Goal: Information Seeking & Learning: Learn about a topic

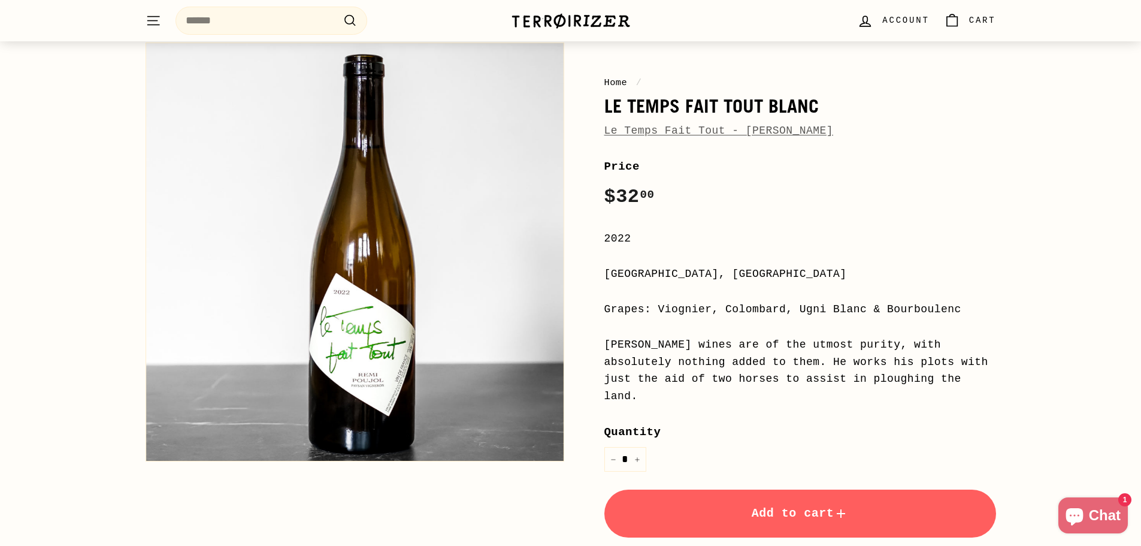
scroll to position [180, 0]
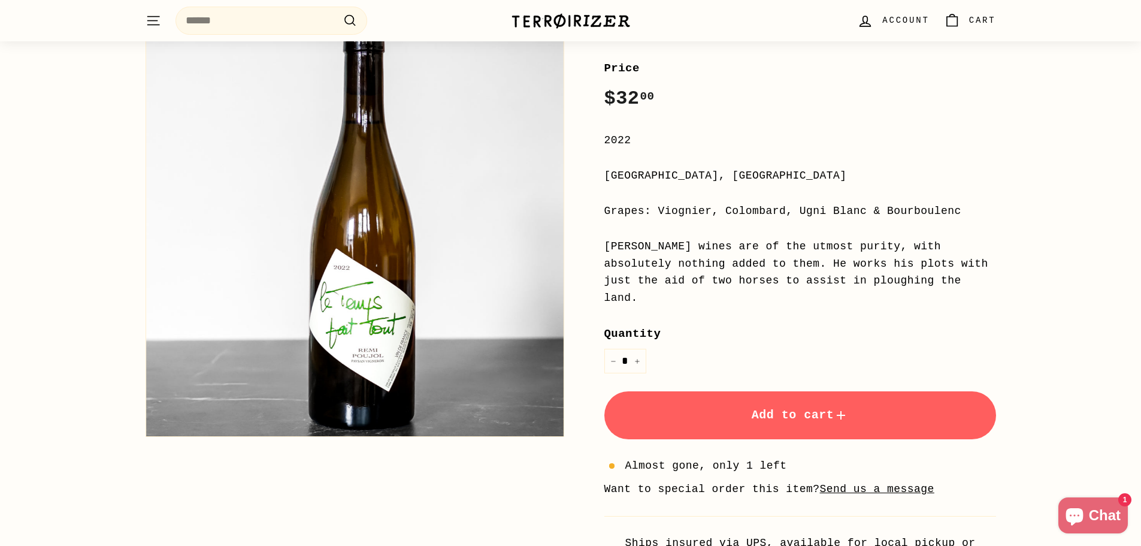
drag, startPoint x: 693, startPoint y: 247, endPoint x: 897, endPoint y: 276, distance: 206.3
click at [897, 276] on div "Remi Poujol's wines are of the utmost purity, with absolutely nothing added to …" at bounding box center [801, 272] width 392 height 69
click at [899, 276] on div "Remi Poujol's wines are of the utmost purity, with absolutely nothing added to …" at bounding box center [801, 272] width 392 height 69
drag, startPoint x: 802, startPoint y: 268, endPoint x: 751, endPoint y: 260, distance: 51.6
click at [751, 260] on div "Remi Poujol's wines are of the utmost purity, with absolutely nothing added to …" at bounding box center [801, 272] width 392 height 69
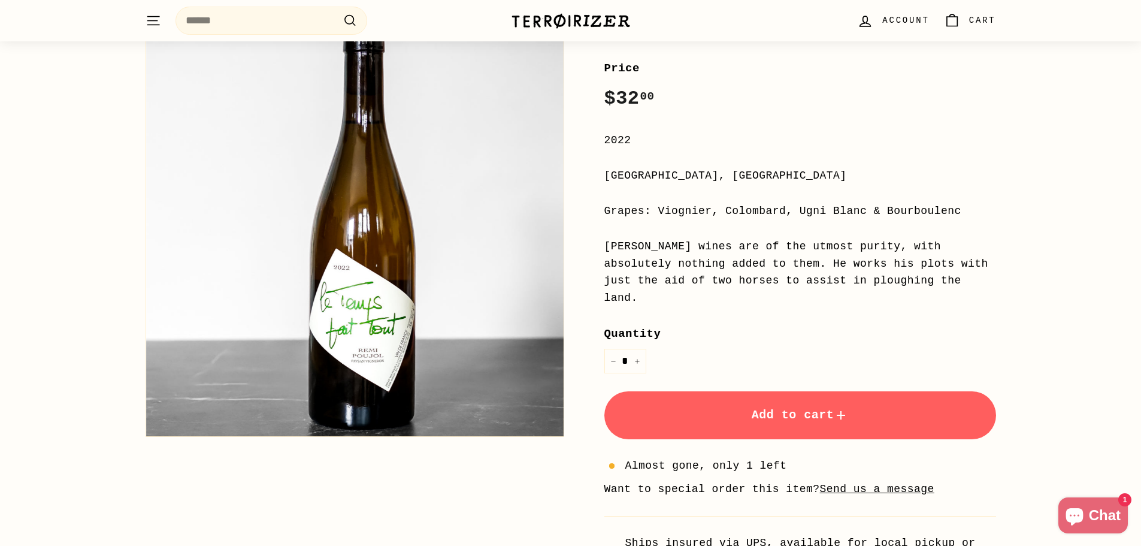
click at [751, 260] on div "Remi Poujol's wines are of the utmost purity, with absolutely nothing added to …" at bounding box center [801, 272] width 392 height 69
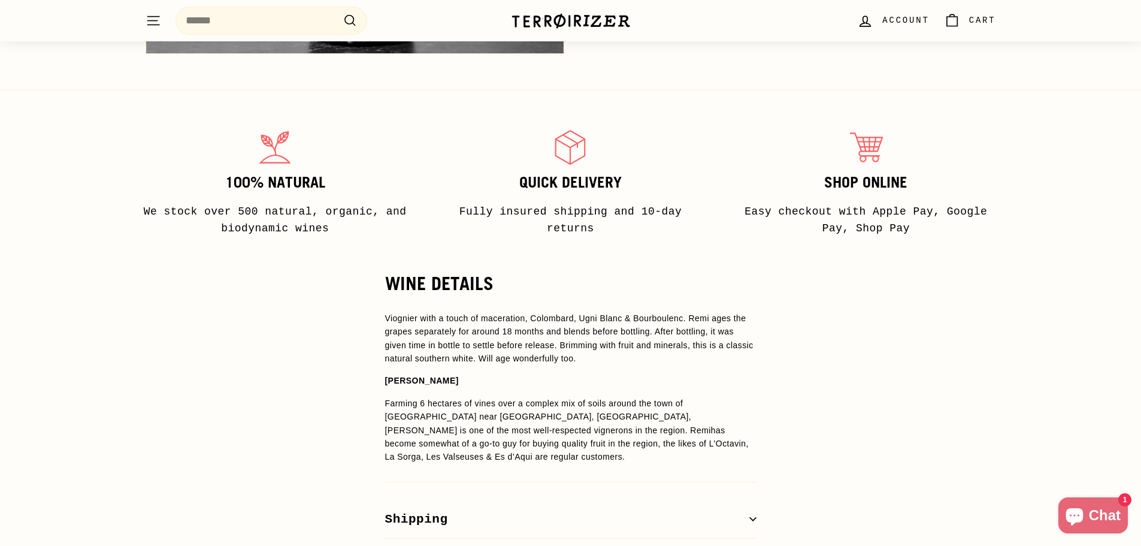
scroll to position [839, 0]
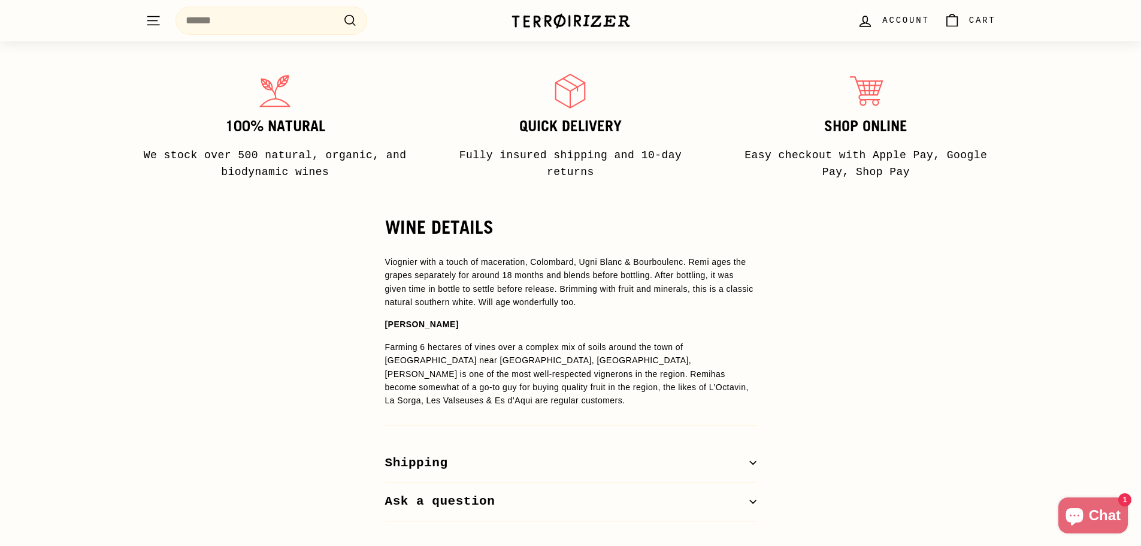
drag, startPoint x: 424, startPoint y: 240, endPoint x: 583, endPoint y: 285, distance: 165.4
click at [583, 285] on p "Viognier with a touch of maceration, Colombard, Ugni Blanc & Bourboulenc. Remi …" at bounding box center [570, 282] width 371 height 54
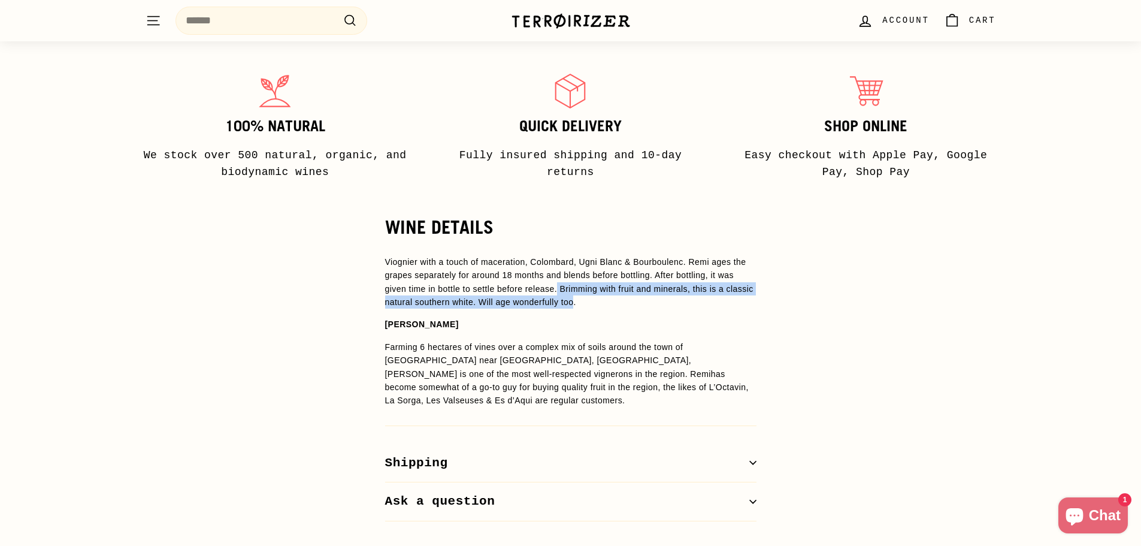
drag, startPoint x: 576, startPoint y: 286, endPoint x: 560, endPoint y: 272, distance: 21.6
click at [560, 272] on span "Viognier with a touch of maceration, Colombard, Ugni Blanc & Bourboulenc. Remi …" at bounding box center [569, 282] width 368 height 50
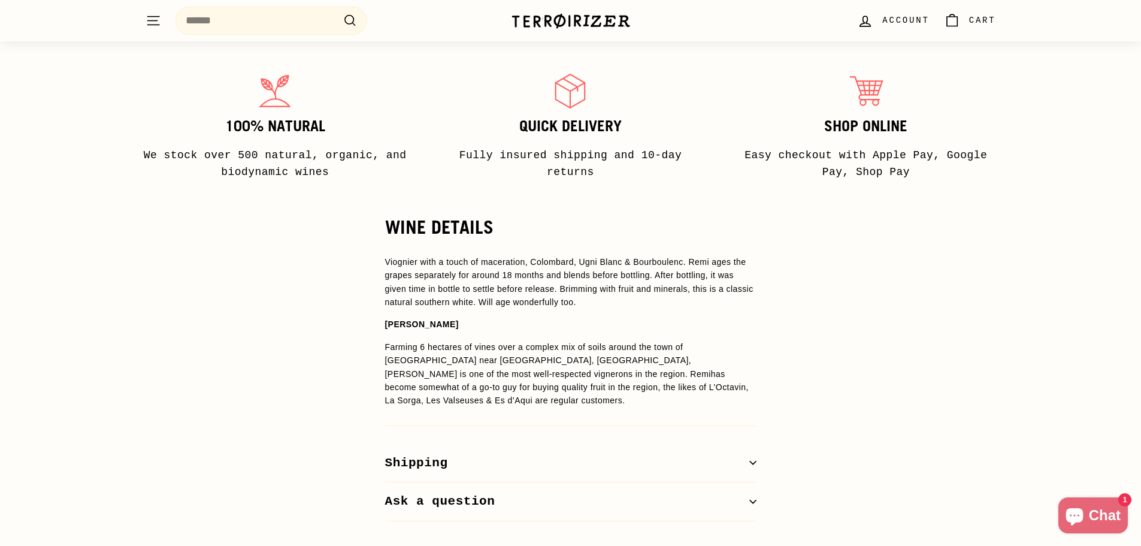
drag, startPoint x: 547, startPoint y: 270, endPoint x: 614, endPoint y: 291, distance: 70.5
click at [614, 291] on p "Viognier with a touch of maceration, Colombard, Ugni Blanc & Bourboulenc. Remi …" at bounding box center [570, 282] width 371 height 54
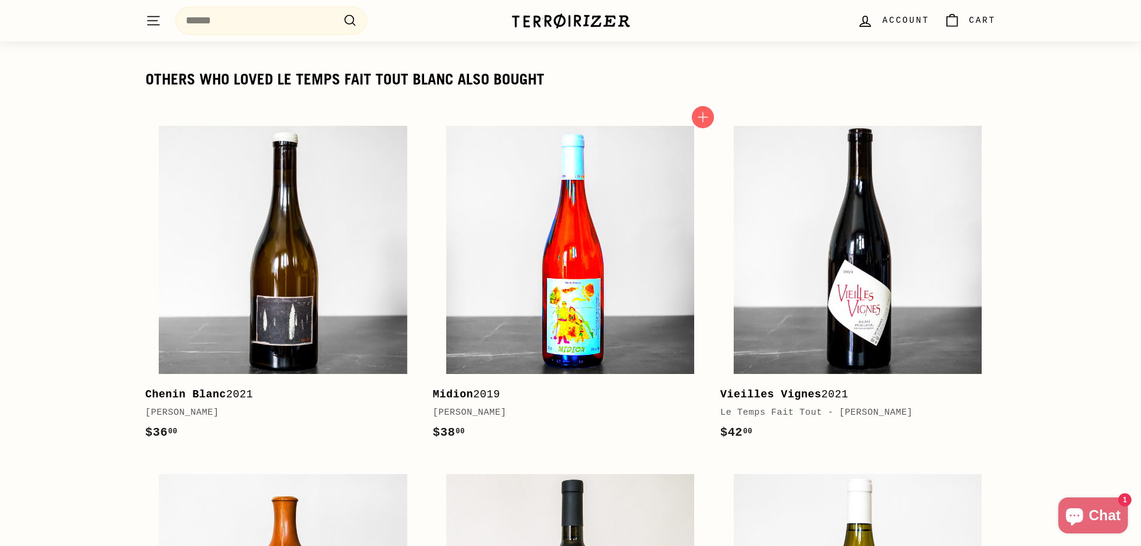
scroll to position [1318, 0]
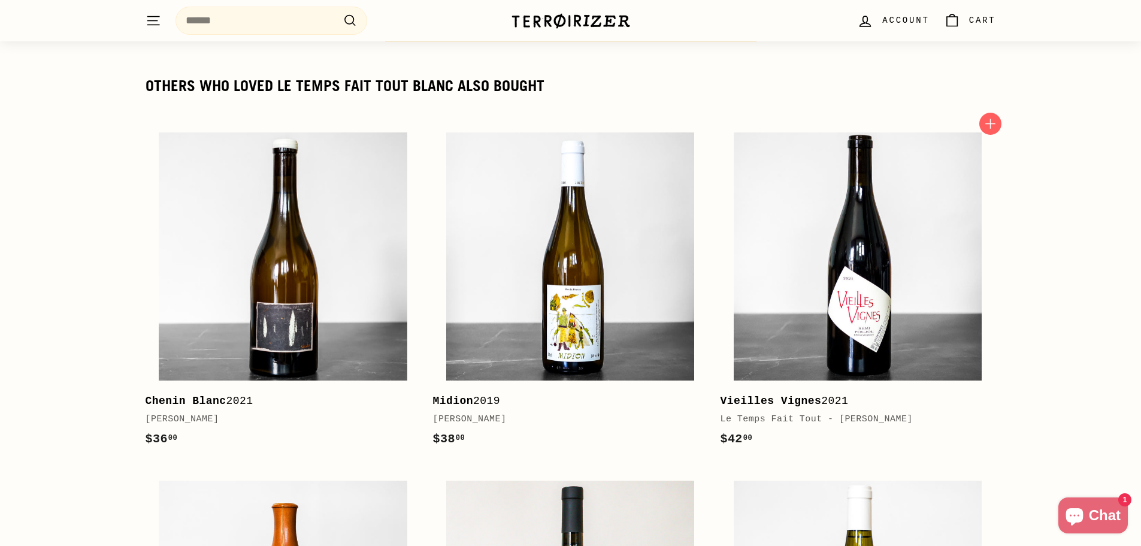
click at [771, 395] on b "Vieilles Vignes" at bounding box center [770, 401] width 101 height 12
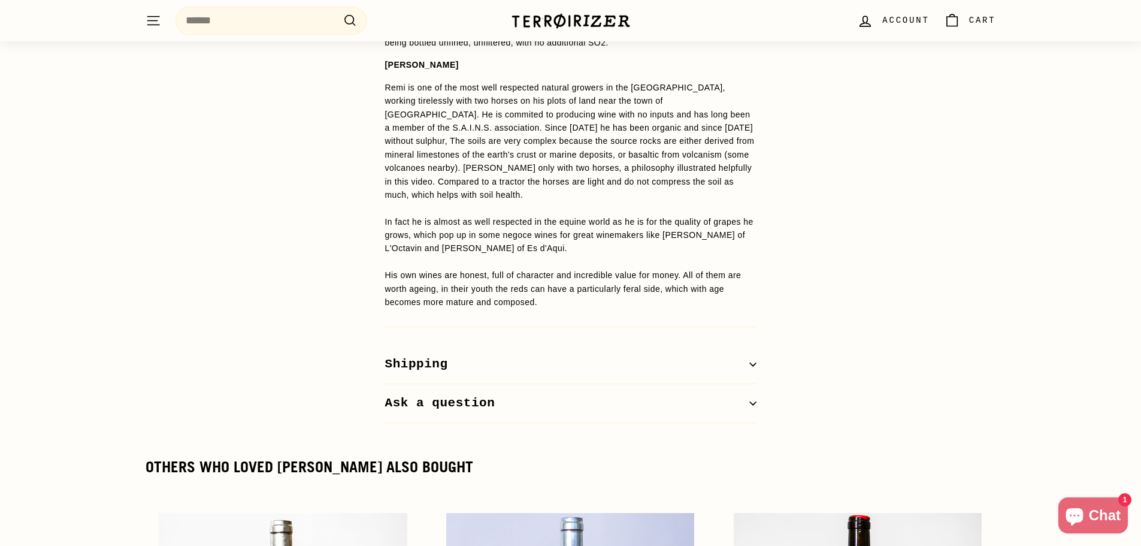
scroll to position [899, 0]
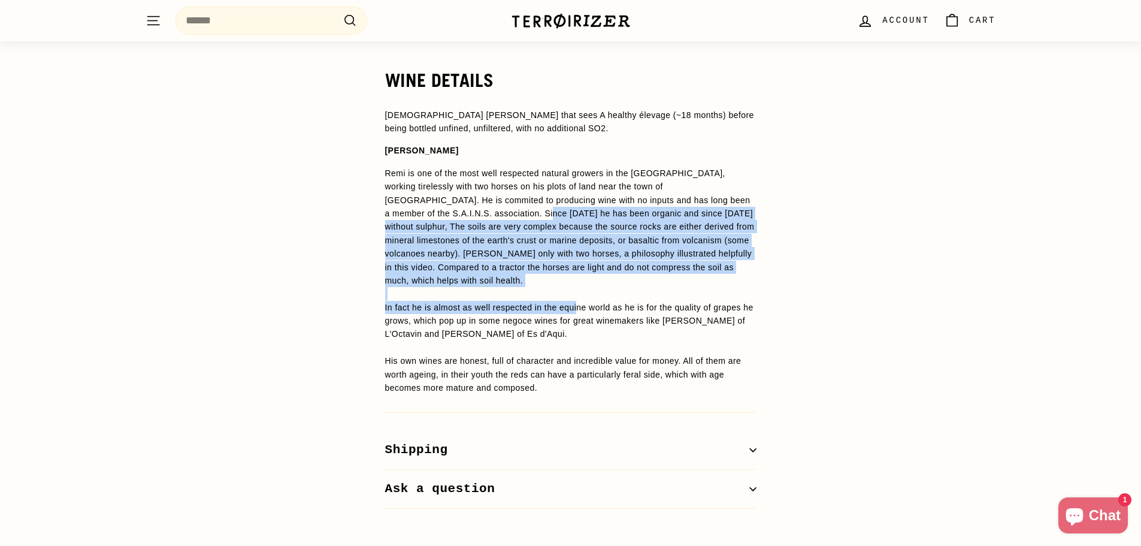
drag, startPoint x: 517, startPoint y: 259, endPoint x: 575, endPoint y: 288, distance: 64.6
click at [575, 288] on span "Remi is one of the most well respected natural growers in the [GEOGRAPHIC_DATA]…" at bounding box center [570, 280] width 370 height 224
click at [576, 288] on span "Remi is one of the most well respected natural growers in the [GEOGRAPHIC_DATA]…" at bounding box center [570, 280] width 370 height 224
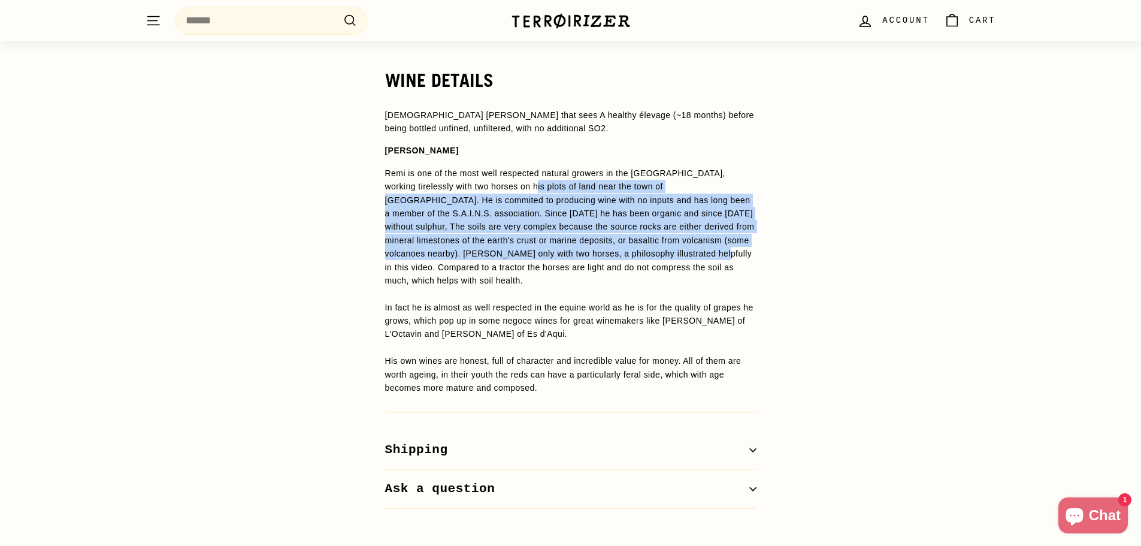
drag, startPoint x: 571, startPoint y: 236, endPoint x: 590, endPoint y: 247, distance: 22.3
click at [590, 247] on span "Remi is one of the most well respected natural growers in the [GEOGRAPHIC_DATA]…" at bounding box center [570, 280] width 370 height 224
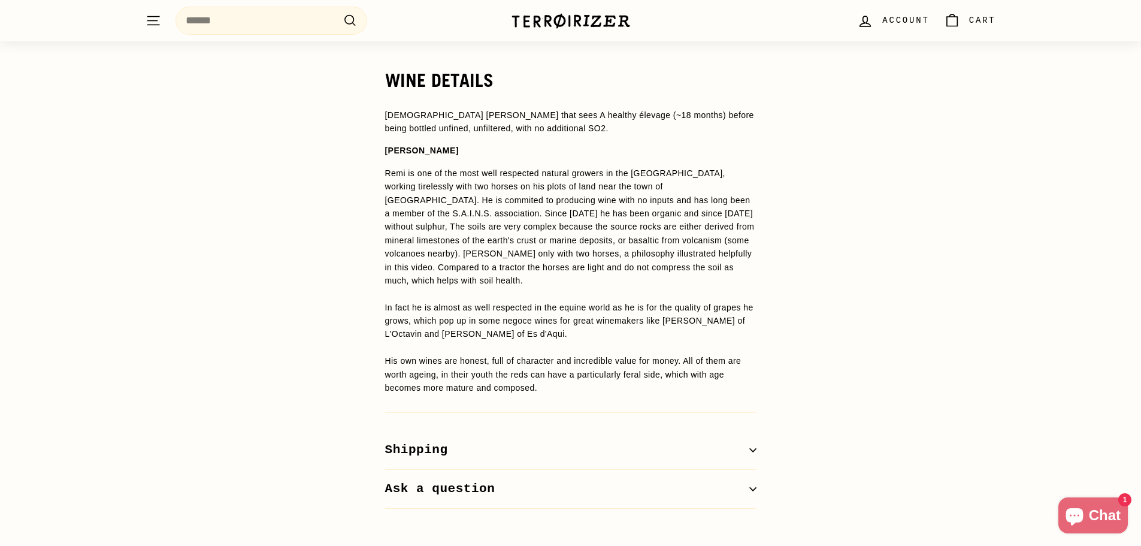
drag, startPoint x: 500, startPoint y: 288, endPoint x: 578, endPoint y: 323, distance: 85.0
click at [578, 323] on p "Remi is one of the most well respected natural growers in the [GEOGRAPHIC_DATA]…" at bounding box center [570, 281] width 371 height 228
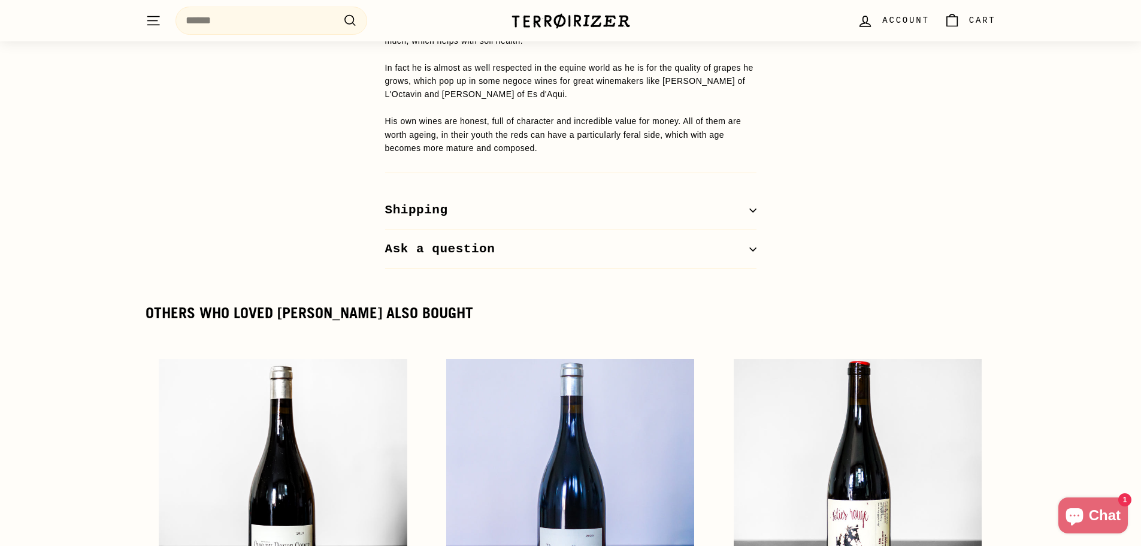
scroll to position [1078, 0]
